Goal: Information Seeking & Learning: Find specific fact

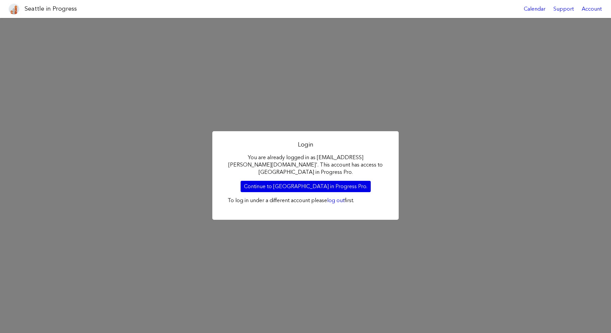
click at [284, 182] on link "Continue to [GEOGRAPHIC_DATA] in Progress Pro." at bounding box center [306, 186] width 130 height 11
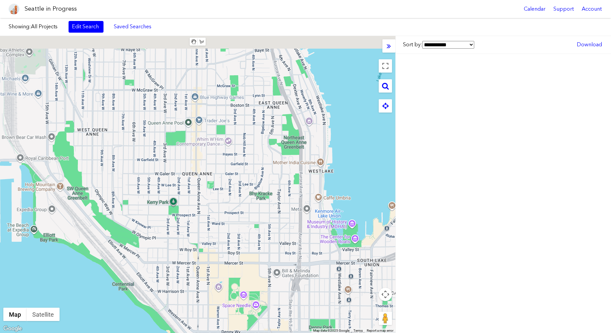
drag, startPoint x: 130, startPoint y: 122, endPoint x: 204, endPoint y: 280, distance: 173.7
click at [206, 283] on div at bounding box center [197, 184] width 395 height 297
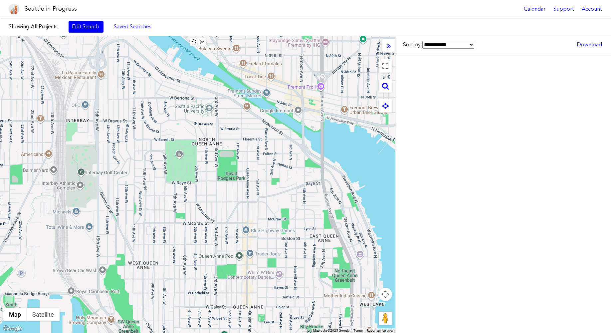
drag, startPoint x: 179, startPoint y: 144, endPoint x: 208, endPoint y: 281, distance: 139.4
click at [209, 281] on div at bounding box center [197, 184] width 395 height 297
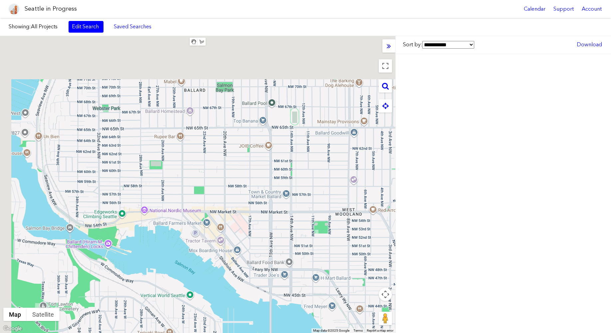
drag, startPoint x: 212, startPoint y: 221, endPoint x: 281, endPoint y: 296, distance: 103.1
click at [281, 296] on div at bounding box center [197, 184] width 395 height 297
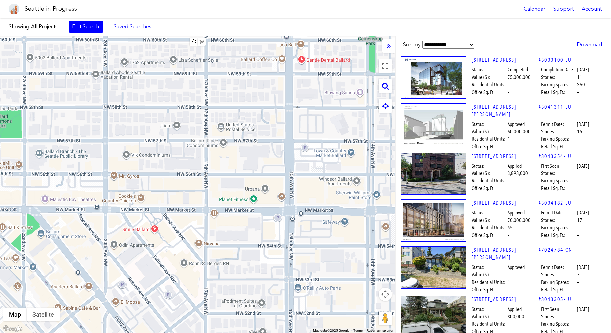
drag, startPoint x: 359, startPoint y: 210, endPoint x: 206, endPoint y: 211, distance: 152.7
click at [206, 211] on div at bounding box center [197, 184] width 395 height 297
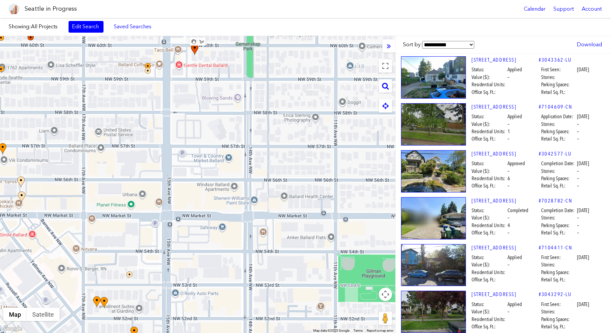
drag, startPoint x: 288, startPoint y: 212, endPoint x: 186, endPoint y: 216, distance: 101.9
click at [186, 216] on div at bounding box center [197, 184] width 395 height 297
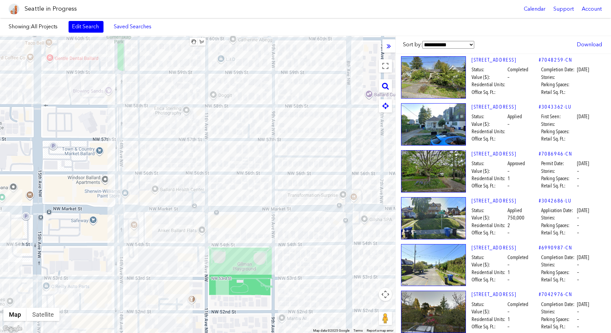
drag, startPoint x: 334, startPoint y: 210, endPoint x: 227, endPoint y: 203, distance: 107.7
click at [227, 203] on div at bounding box center [197, 184] width 395 height 297
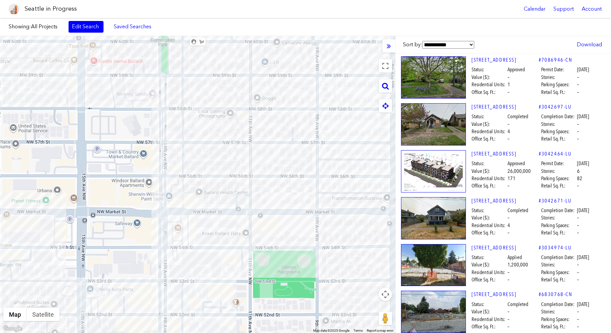
drag, startPoint x: 230, startPoint y: 202, endPoint x: 273, endPoint y: 206, distance: 42.8
click at [273, 206] on div at bounding box center [197, 184] width 395 height 297
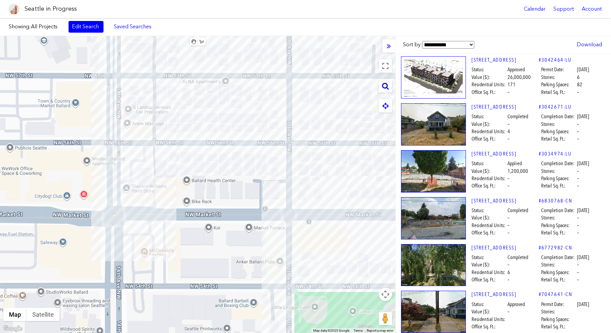
drag, startPoint x: 193, startPoint y: 204, endPoint x: 265, endPoint y: 198, distance: 72.1
click at [265, 198] on div at bounding box center [197, 184] width 395 height 297
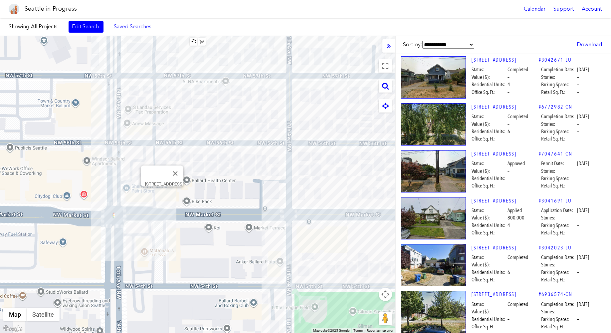
click at [162, 195] on div "[STREET_ADDRESS]" at bounding box center [197, 184] width 395 height 297
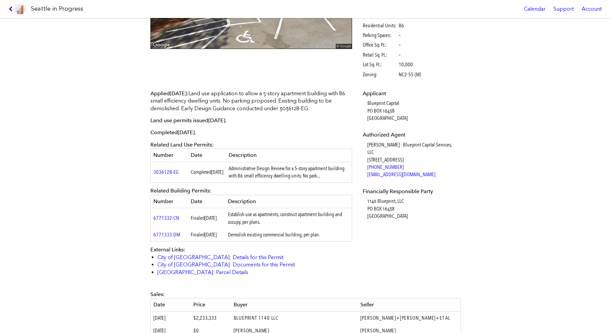
scroll to position [255, 0]
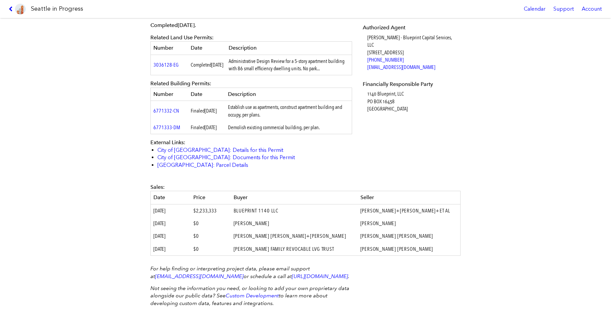
click at [58, 187] on div "[STREET_ADDRESS] #3036127-LU Design Documents Unavailable Status: Completed Com…" at bounding box center [305, 175] width 611 height 315
click at [4, 6] on div "Seattle in Progress Calendar Support Account" at bounding box center [305, 9] width 611 height 18
click at [11, 9] on icon at bounding box center [12, 8] width 6 height 5
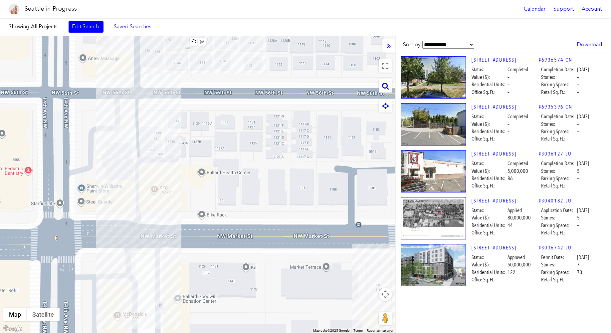
click at [155, 198] on div at bounding box center [197, 184] width 395 height 297
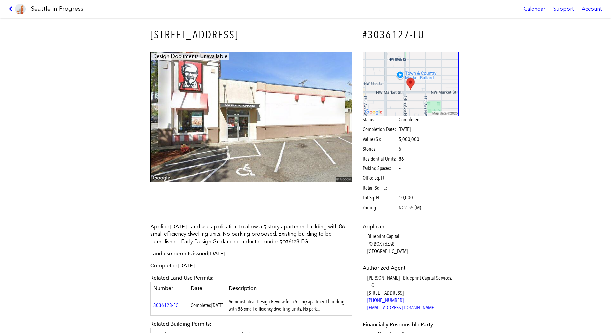
scroll to position [166, 0]
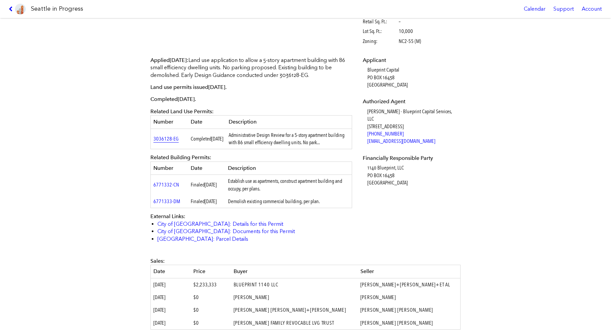
click at [165, 138] on link "3036128-EG" at bounding box center [165, 138] width 25 height 6
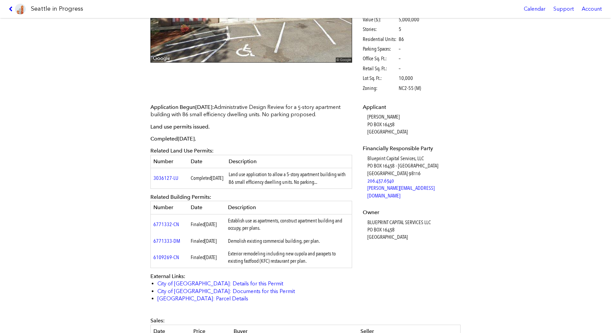
scroll to position [200, 0]
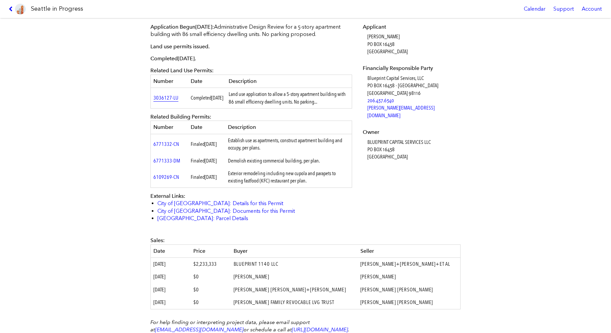
click at [162, 98] on link "3036127-LU" at bounding box center [165, 97] width 25 height 6
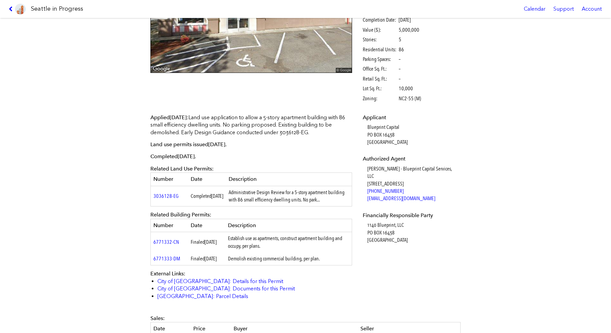
scroll to position [200, 0]
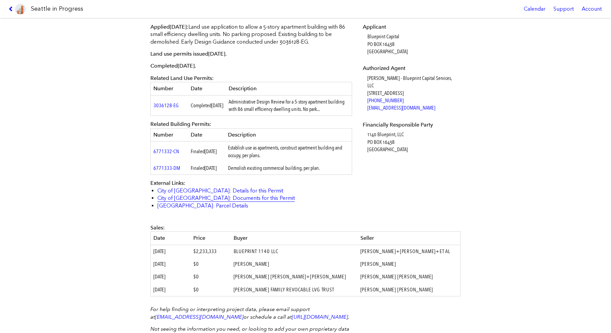
click at [193, 201] on link "City of [GEOGRAPHIC_DATA]: Documents for this Permit" at bounding box center [225, 198] width 137 height 6
